Goal: Navigation & Orientation: Find specific page/section

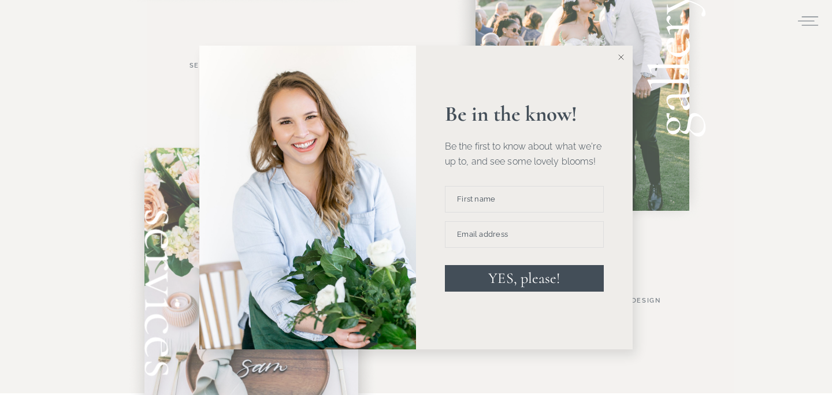
scroll to position [735, 0]
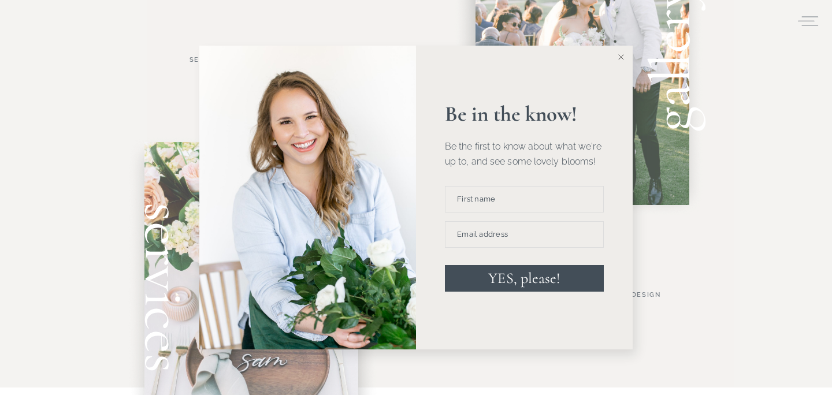
click at [618, 58] on icon at bounding box center [621, 57] width 6 height 6
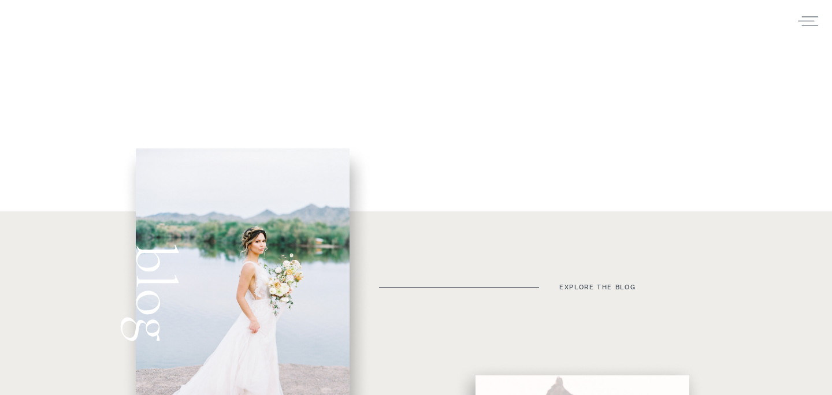
scroll to position [0, 0]
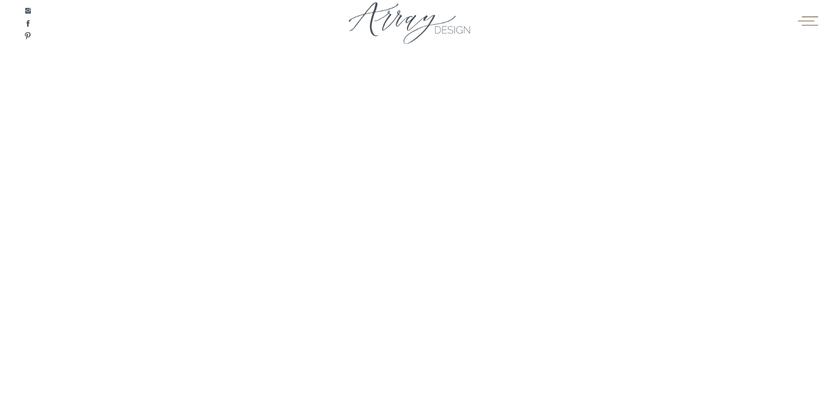
click at [807, 23] on icon at bounding box center [807, 20] width 23 height 17
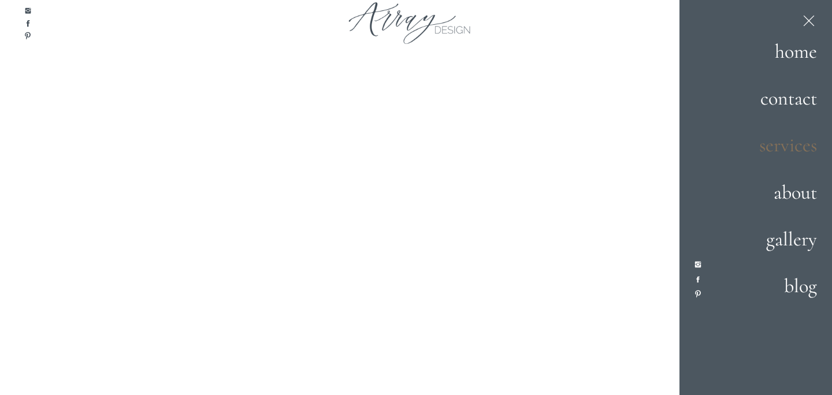
click at [792, 135] on h2 "services" at bounding box center [776, 146] width 81 height 31
